Goal: Communication & Community: Participate in discussion

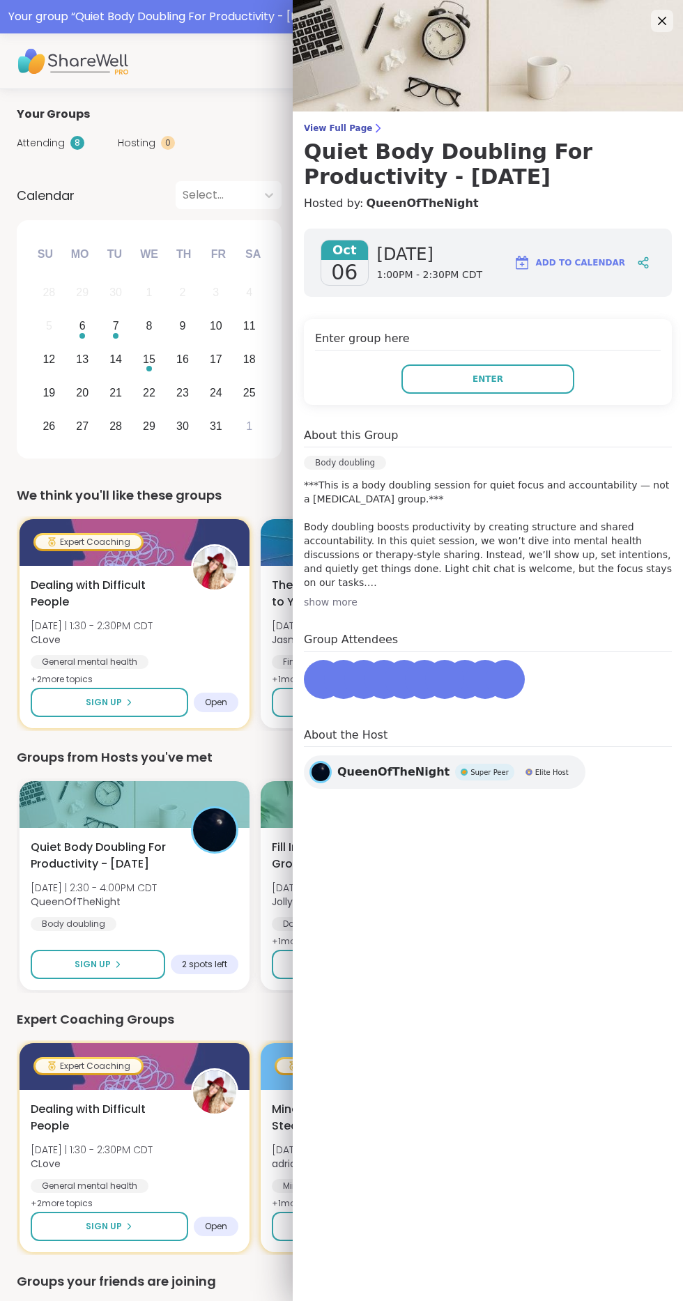
click at [488, 376] on span "Enter" at bounding box center [487, 379] width 31 height 13
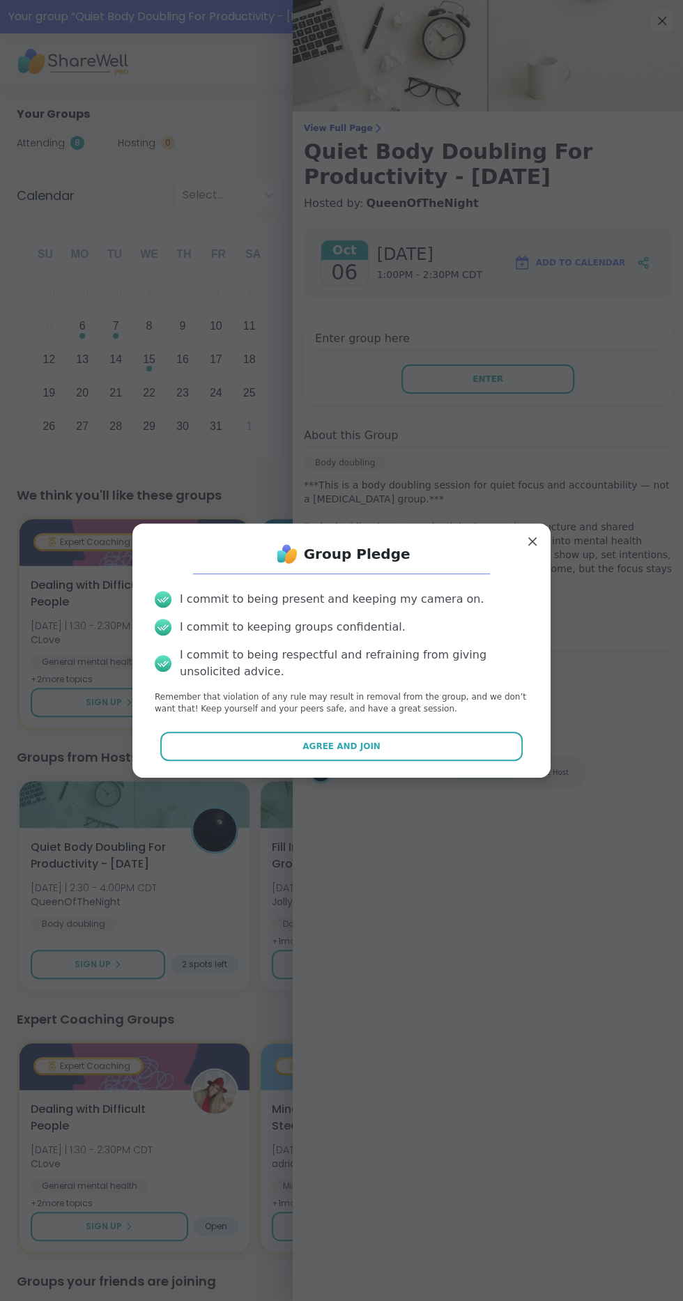
click at [372, 743] on span "Agree and Join" at bounding box center [341, 746] width 78 height 13
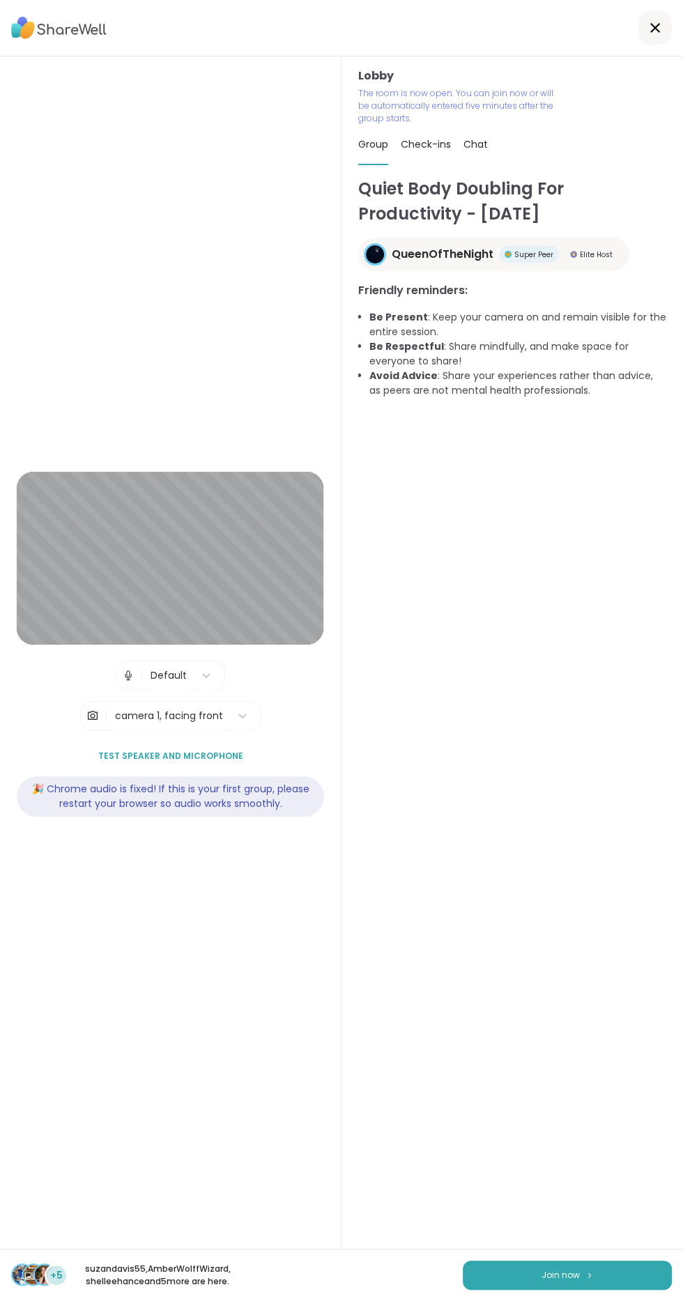
click at [568, 1282] on button "Join now" at bounding box center [567, 1274] width 209 height 29
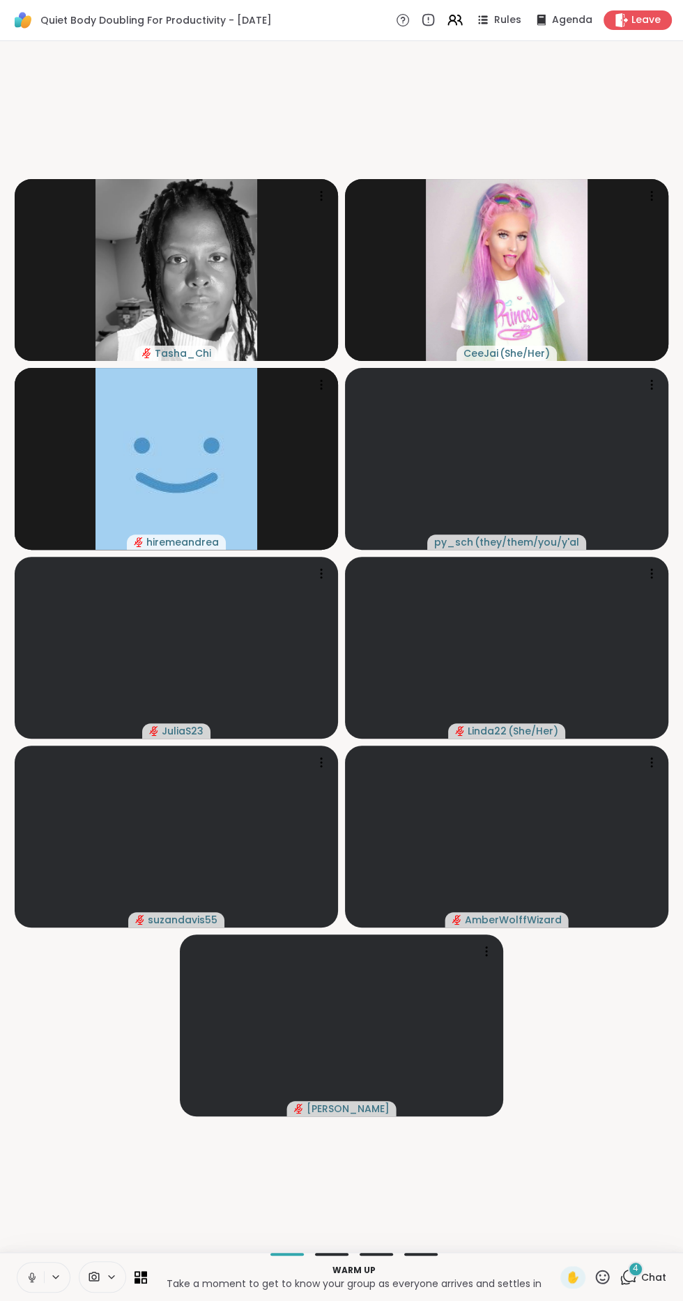
click at [34, 1278] on icon at bounding box center [32, 1277] width 13 height 13
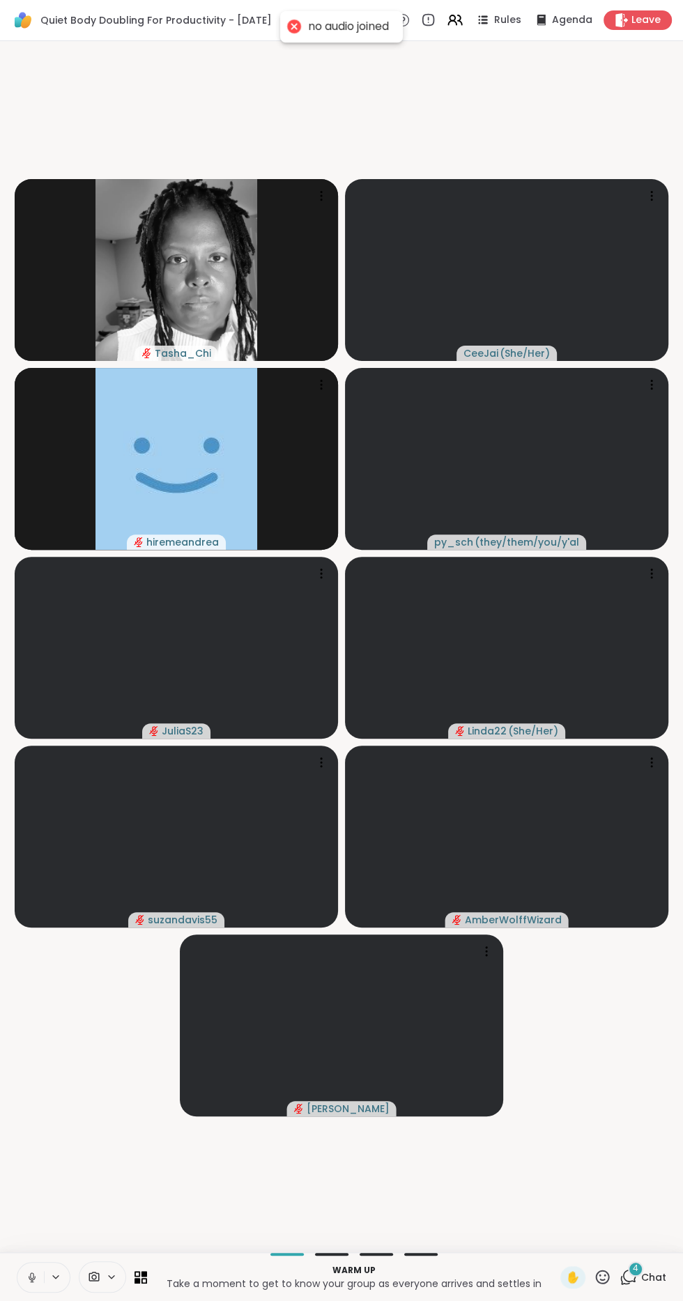
click at [26, 1285] on button at bounding box center [30, 1276] width 26 height 29
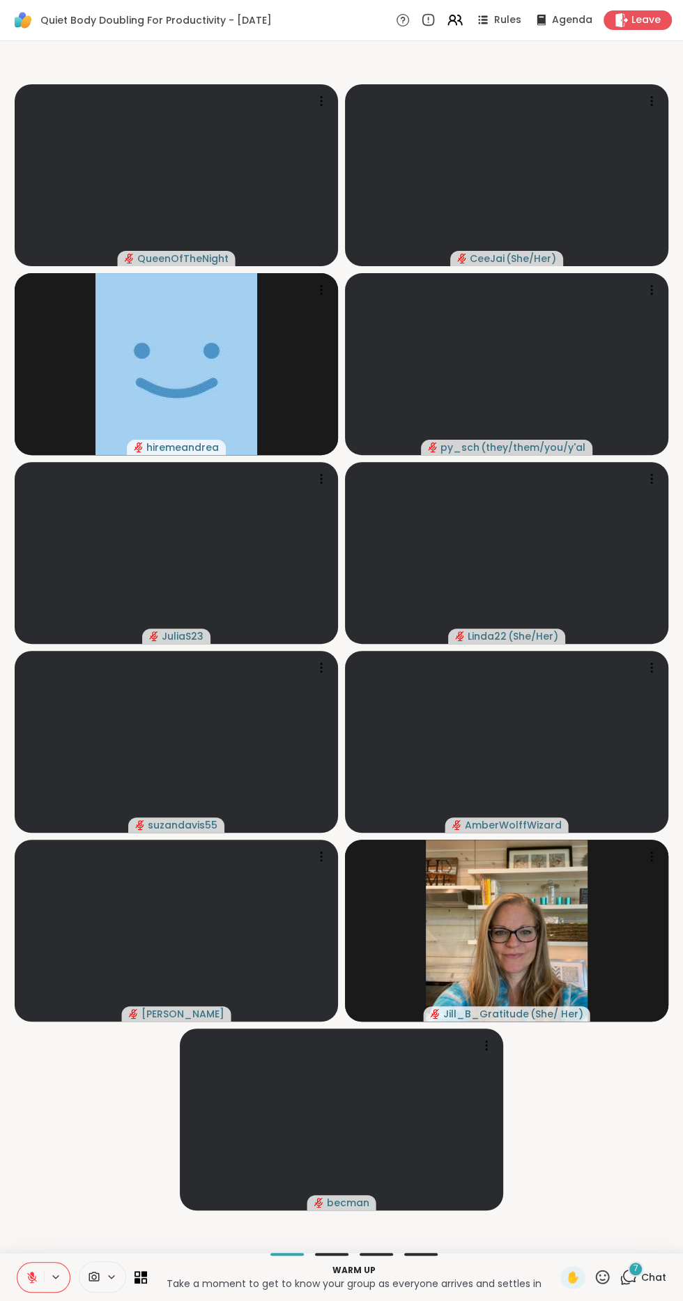
click at [653, 1276] on span "Chat" at bounding box center [653, 1277] width 25 height 14
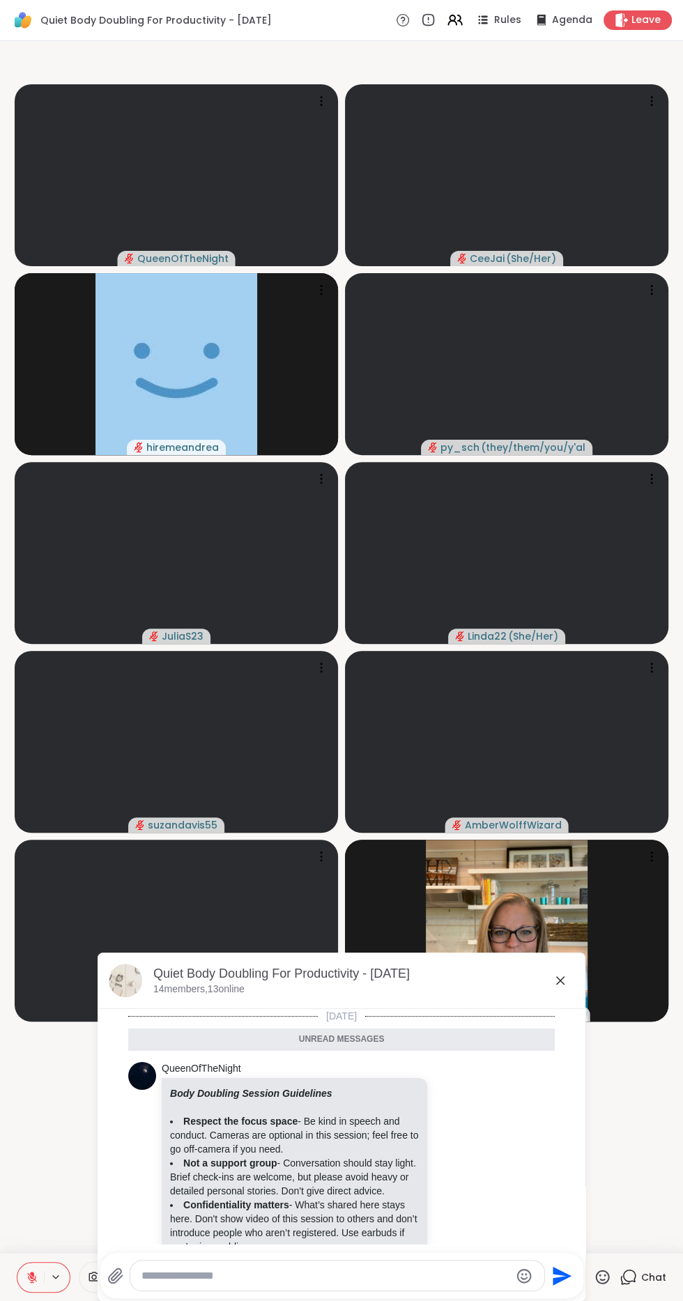
scroll to position [788, 0]
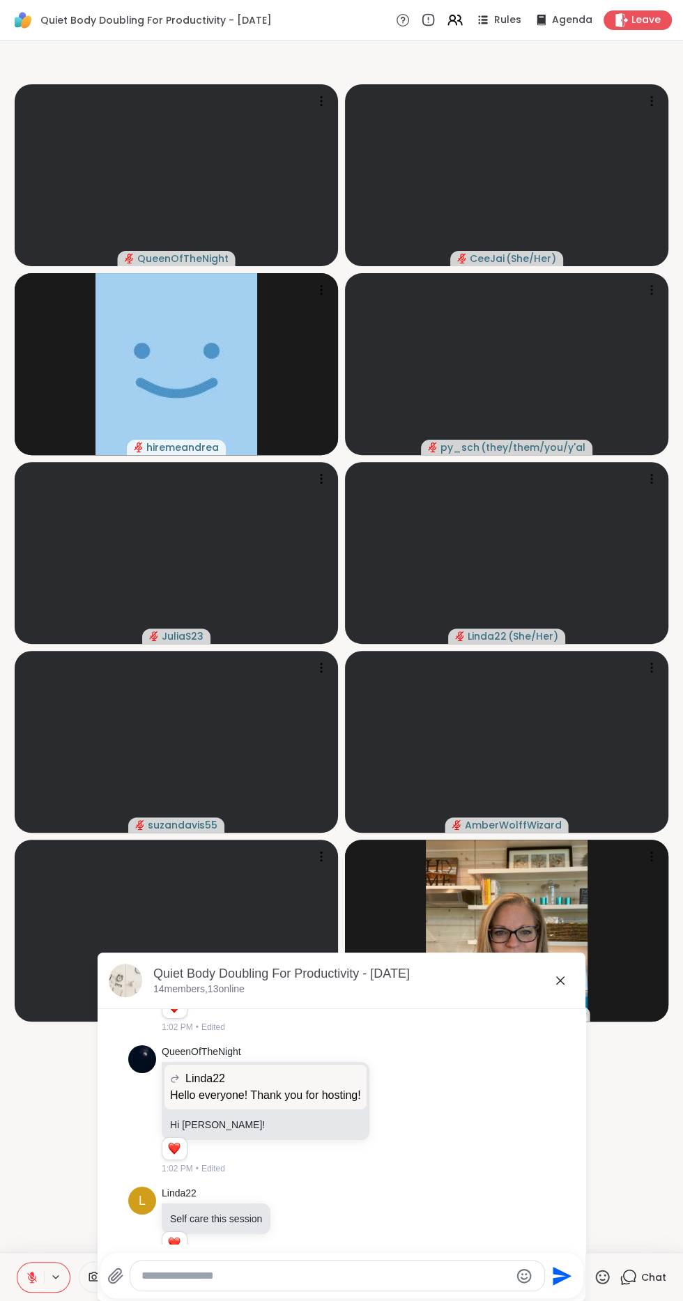
click at [256, 1275] on textarea "Type your message" at bounding box center [325, 1276] width 369 height 14
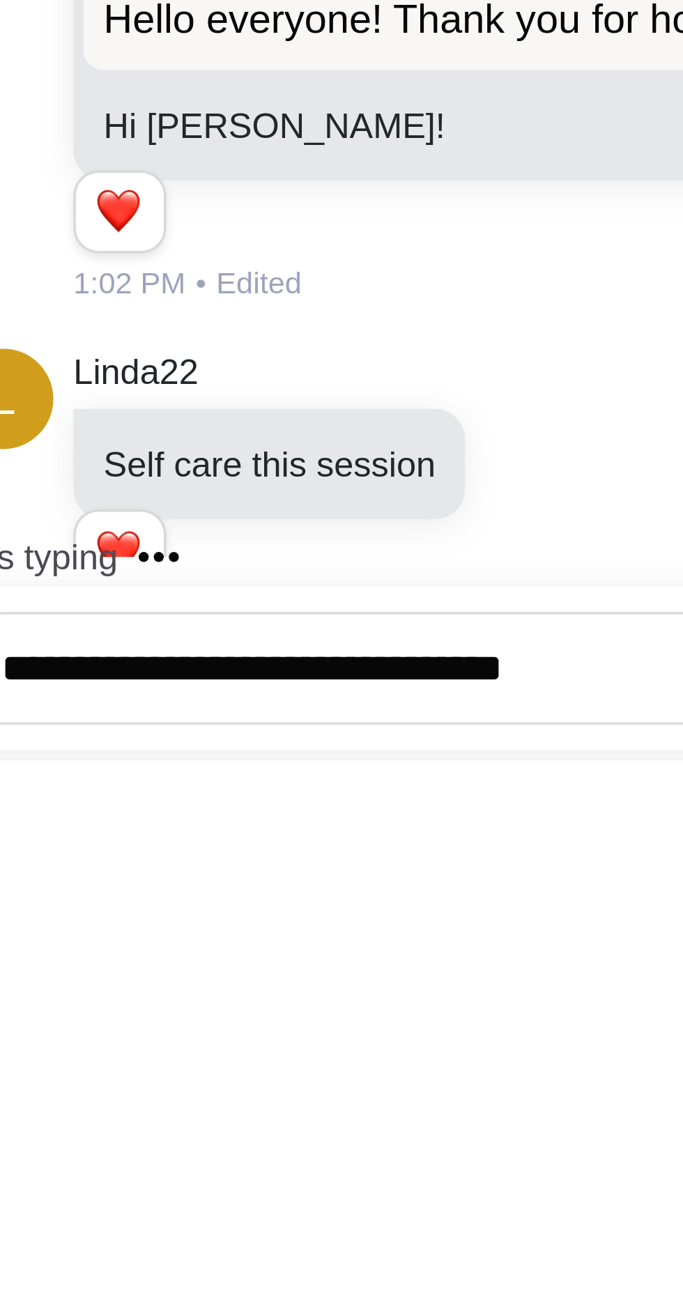
click at [229, 1275] on textarea "**********" at bounding box center [325, 1276] width 369 height 14
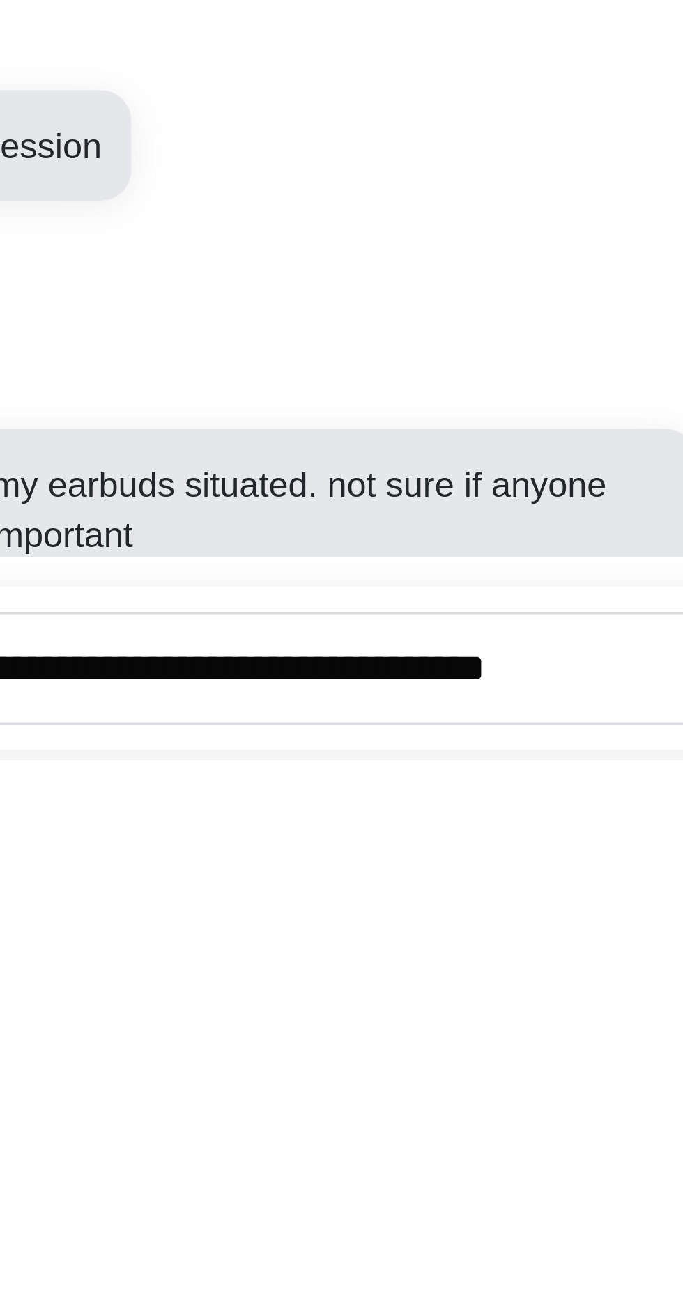
click at [406, 1277] on textarea "**********" at bounding box center [325, 1276] width 369 height 14
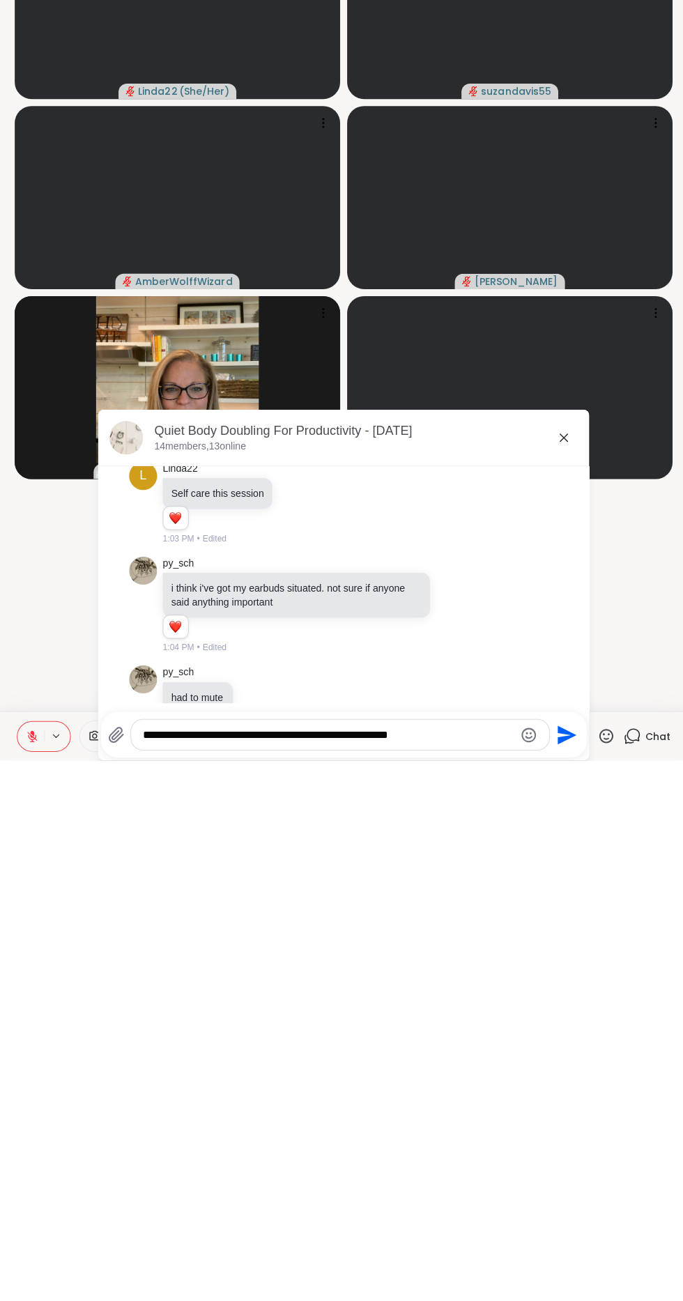
scroll to position [0, 0]
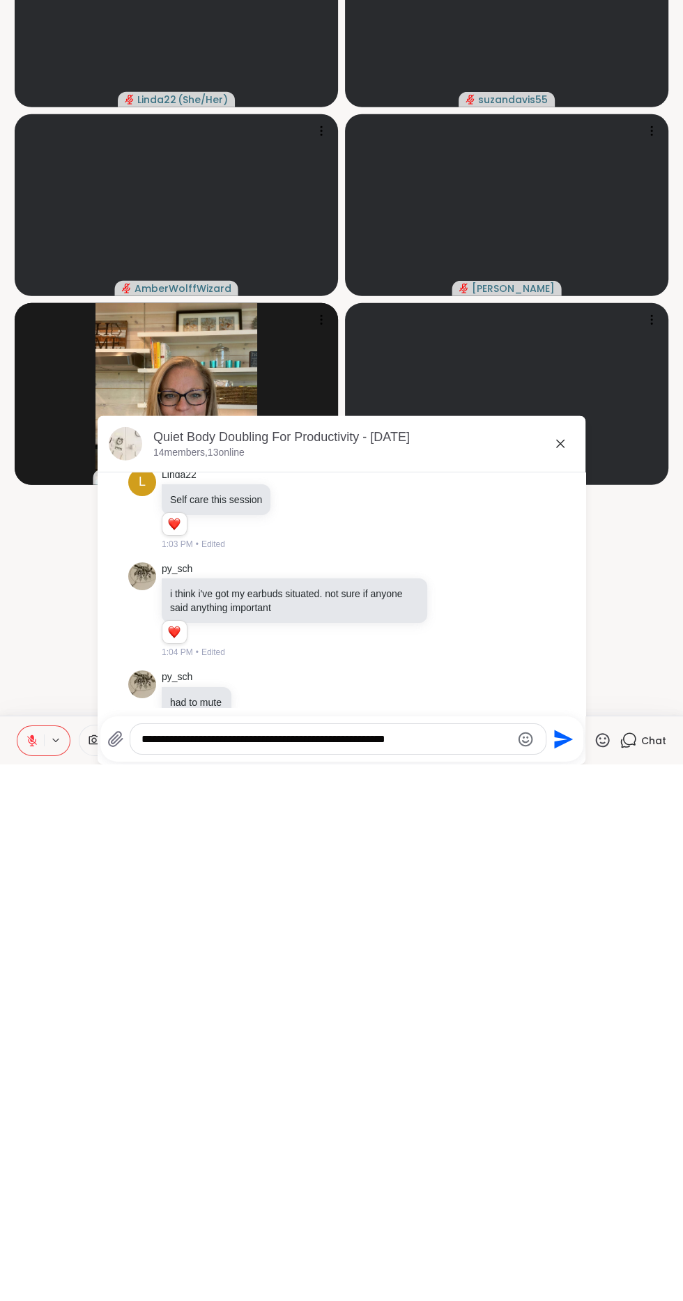
type textarea "**********"
click at [551, 1280] on icon "Send" at bounding box center [561, 1275] width 22 height 22
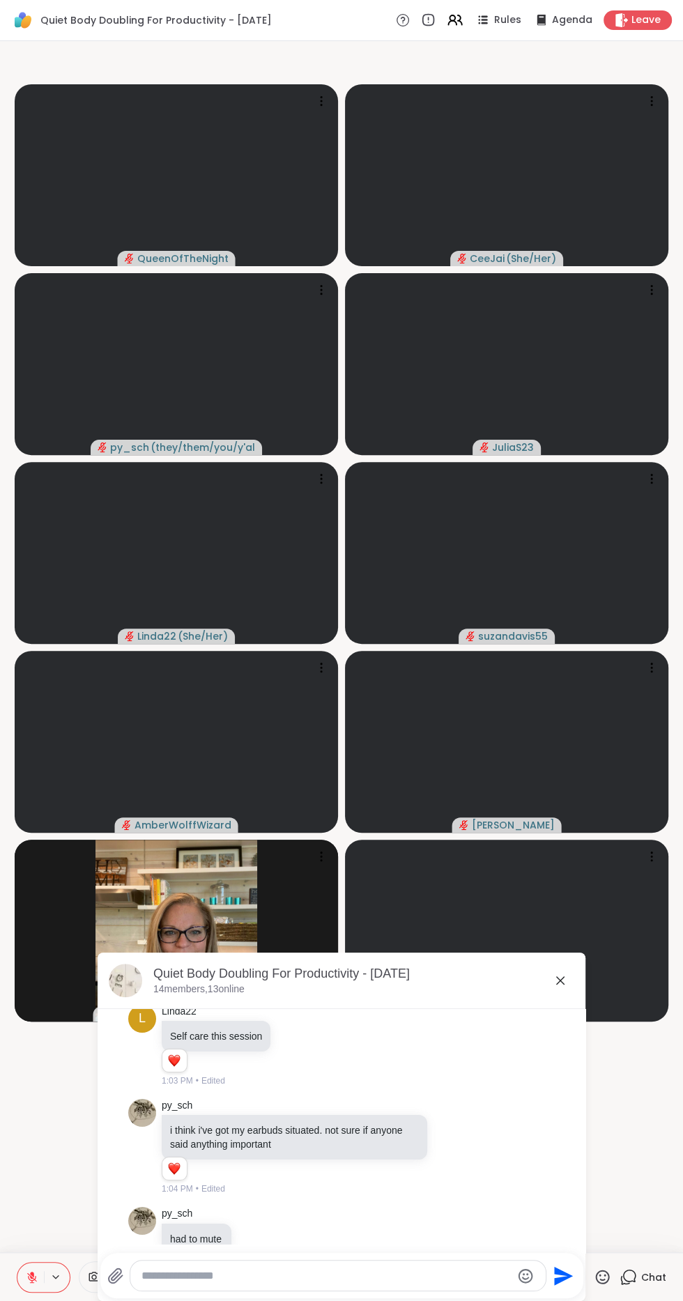
scroll to position [1011, 0]
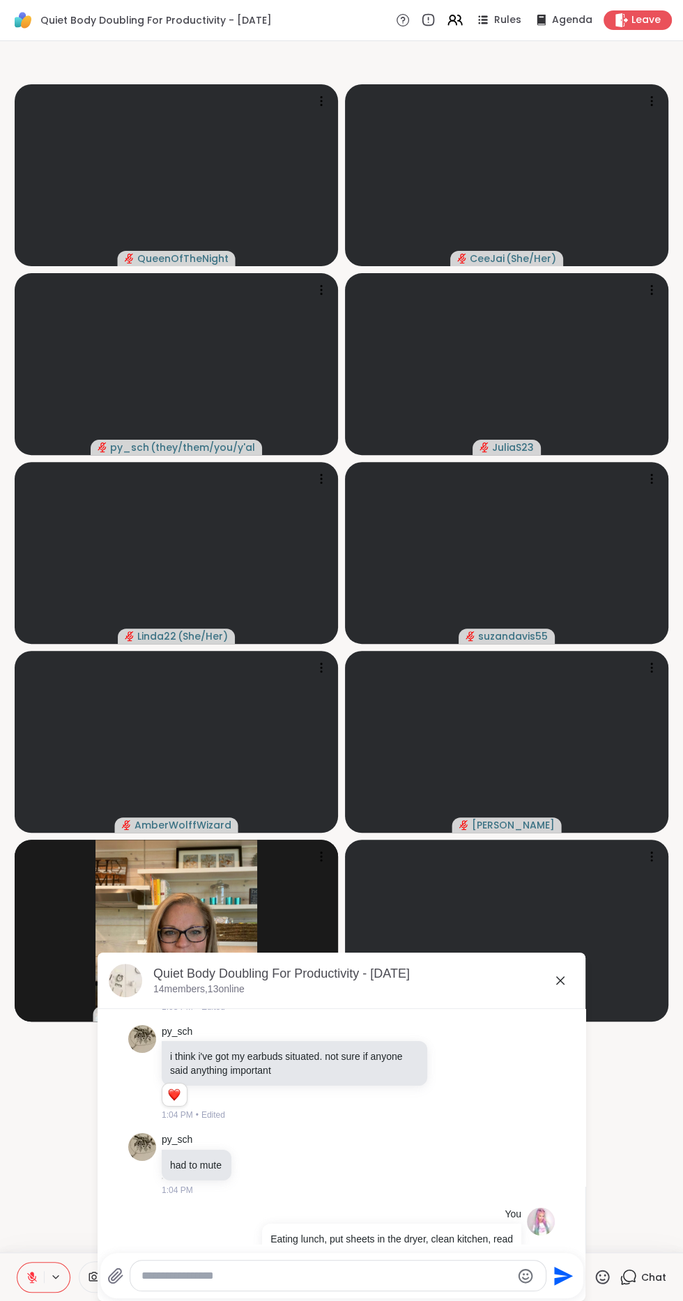
click at [552, 973] on icon at bounding box center [560, 980] width 17 height 17
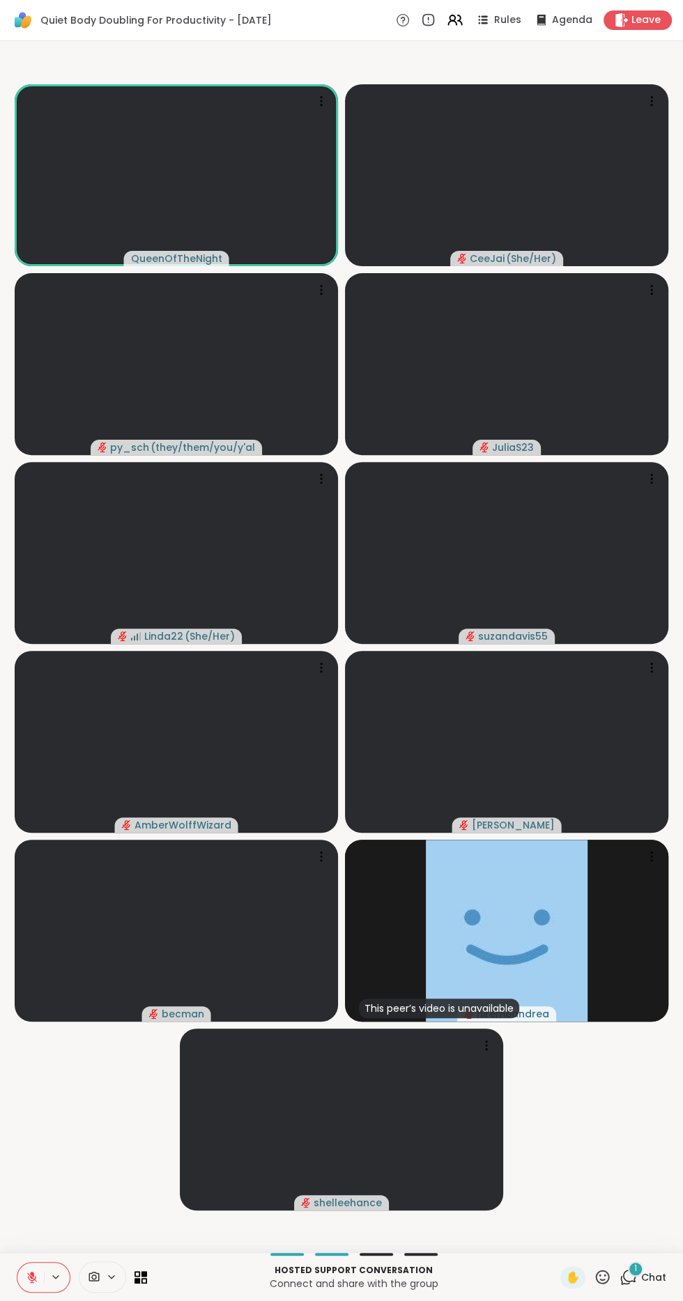
click at [61, 1163] on video-player-container "QueenOfTheNight CeeJai ( She/Her ) py_sch ( they/them/you/y'all/i/we ) JuliaS23…" at bounding box center [341, 647] width 666 height 1200
click at [26, 1283] on icon at bounding box center [32, 1277] width 13 height 13
click at [29, 1277] on icon at bounding box center [30, 1277] width 13 height 13
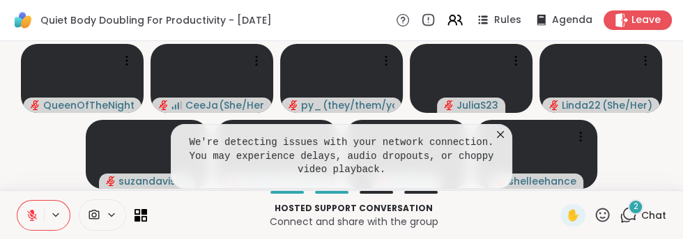
click at [509, 148] on div "We're detecting issues with your network connection. You may experience delays,…" at bounding box center [341, 156] width 341 height 65
click at [504, 141] on icon at bounding box center [500, 134] width 14 height 14
